Goal: Find specific page/section: Find specific page/section

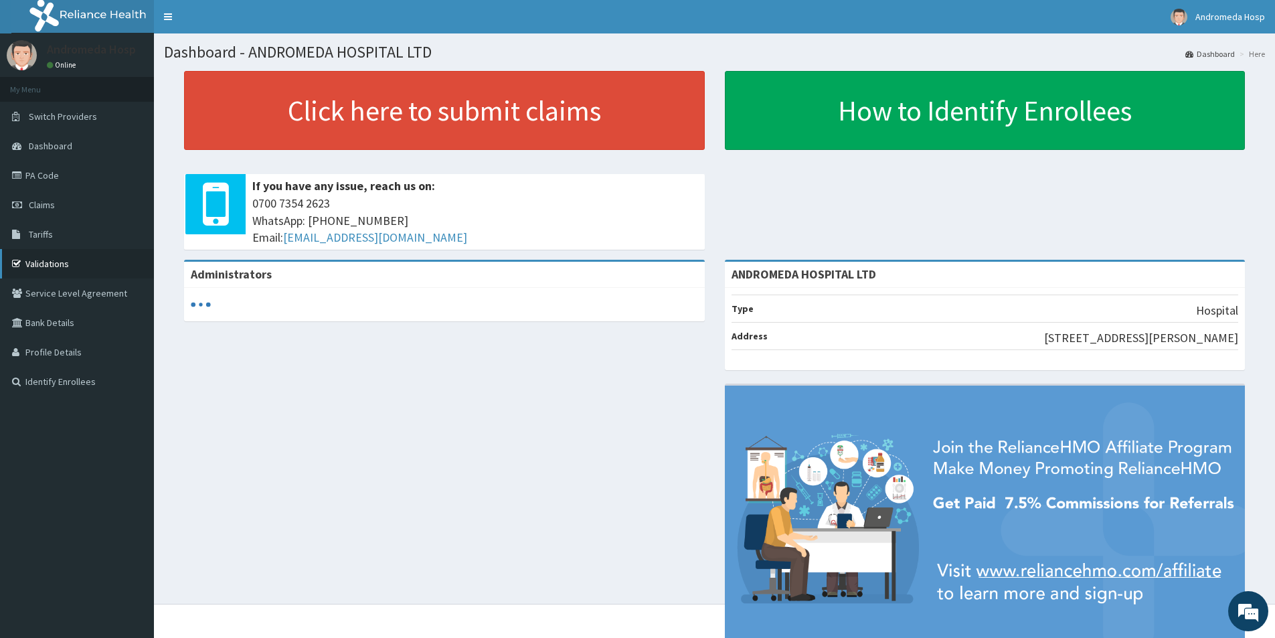
click at [48, 261] on link "Validations" at bounding box center [77, 263] width 154 height 29
